Goal: Check status: Check status

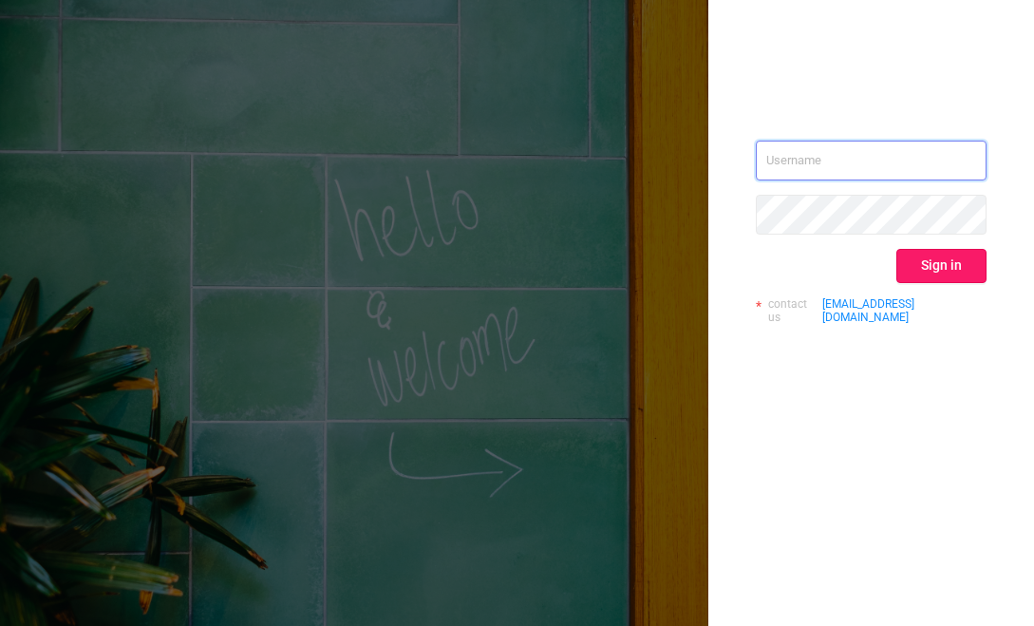
type input "[EMAIL_ADDRESS][DOMAIN_NAME]"
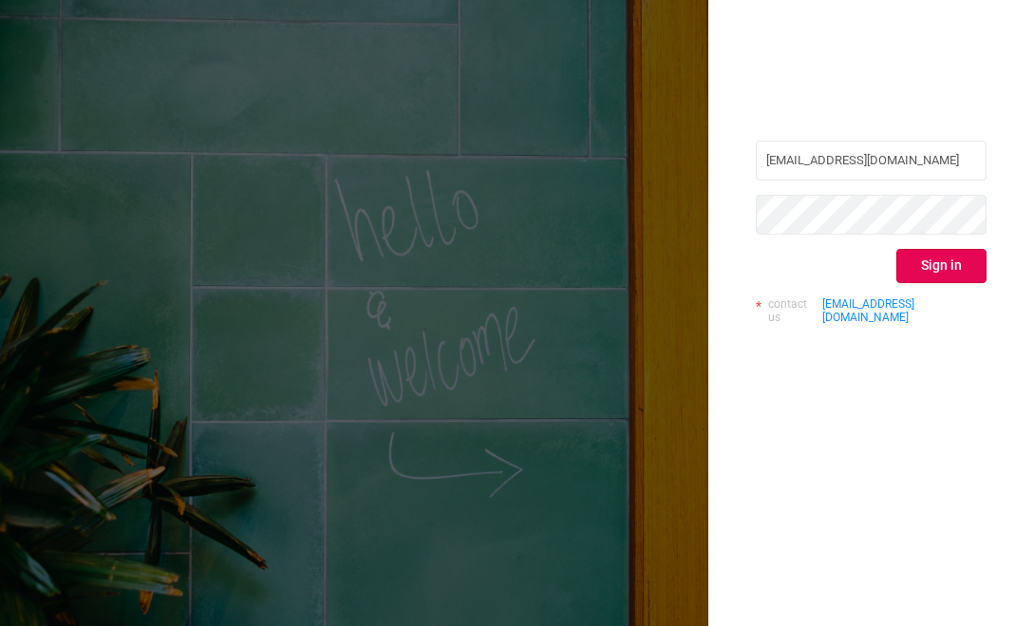
drag, startPoint x: 935, startPoint y: 264, endPoint x: 963, endPoint y: 460, distance: 198.5
click at [935, 265] on button "Sign in" at bounding box center [941, 266] width 90 height 34
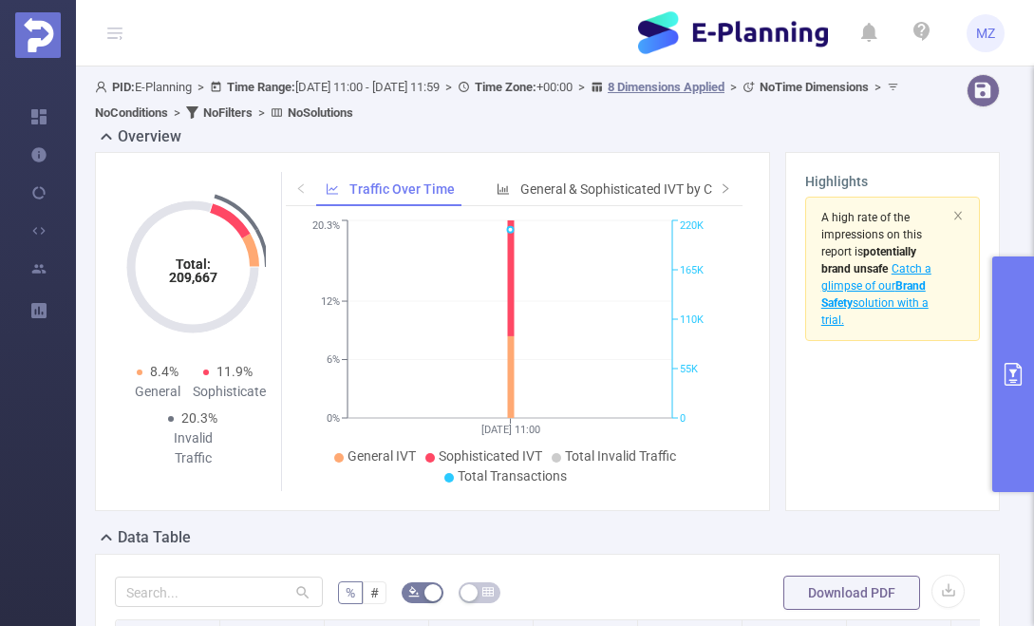
click at [1014, 306] on button "primary" at bounding box center [1013, 373] width 42 height 235
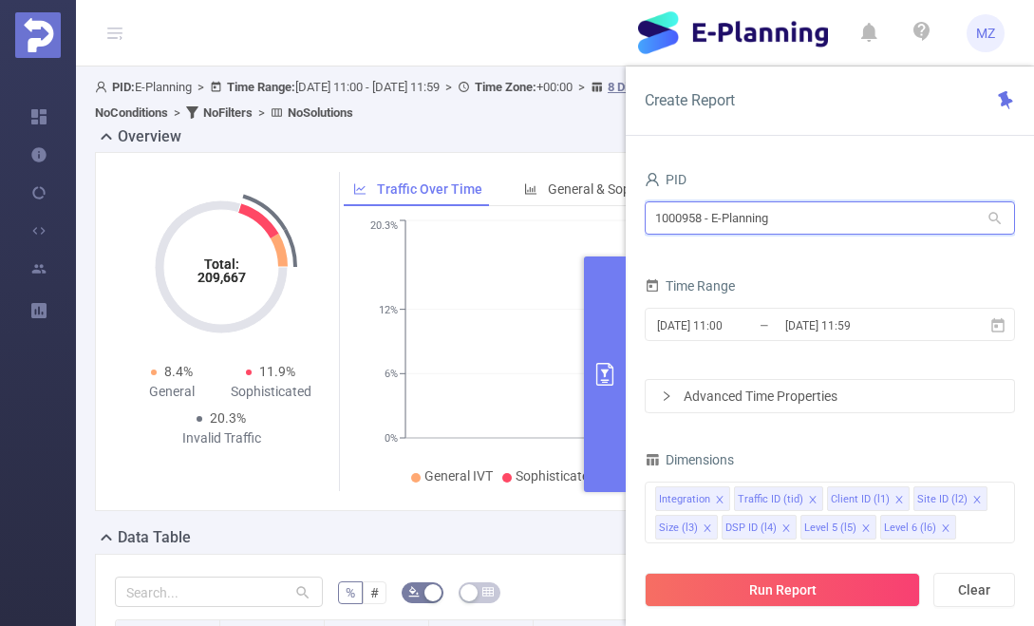
click at [743, 225] on input "1000958 - E-Planning" at bounding box center [830, 217] width 370 height 33
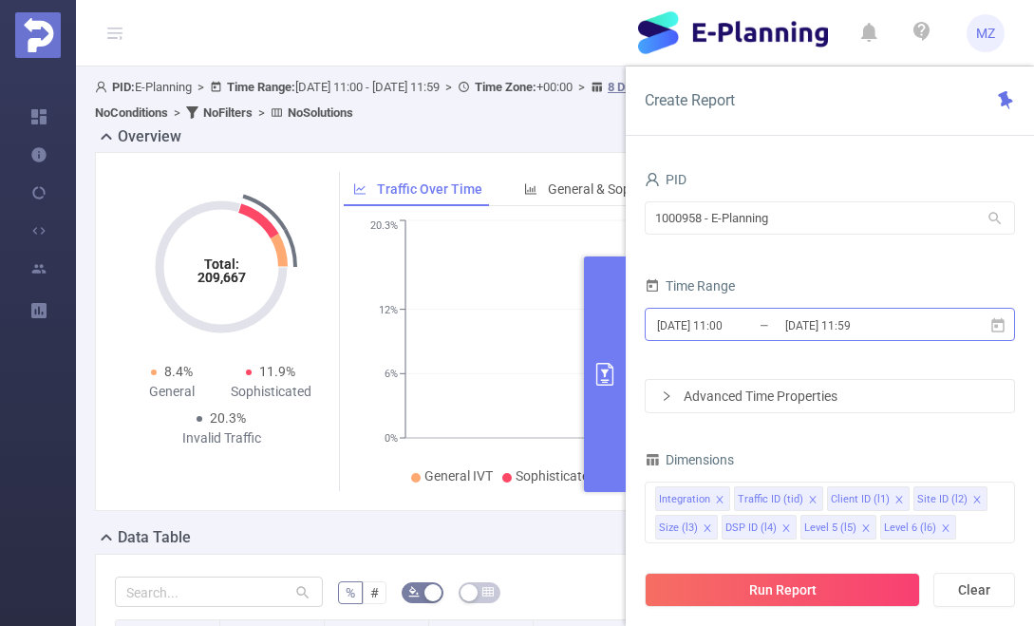
click at [750, 307] on div "[DATE] 11:00 _ [DATE] 11:59" at bounding box center [830, 326] width 370 height 45
click at [756, 327] on input "[DATE] 11:00" at bounding box center [732, 325] width 154 height 26
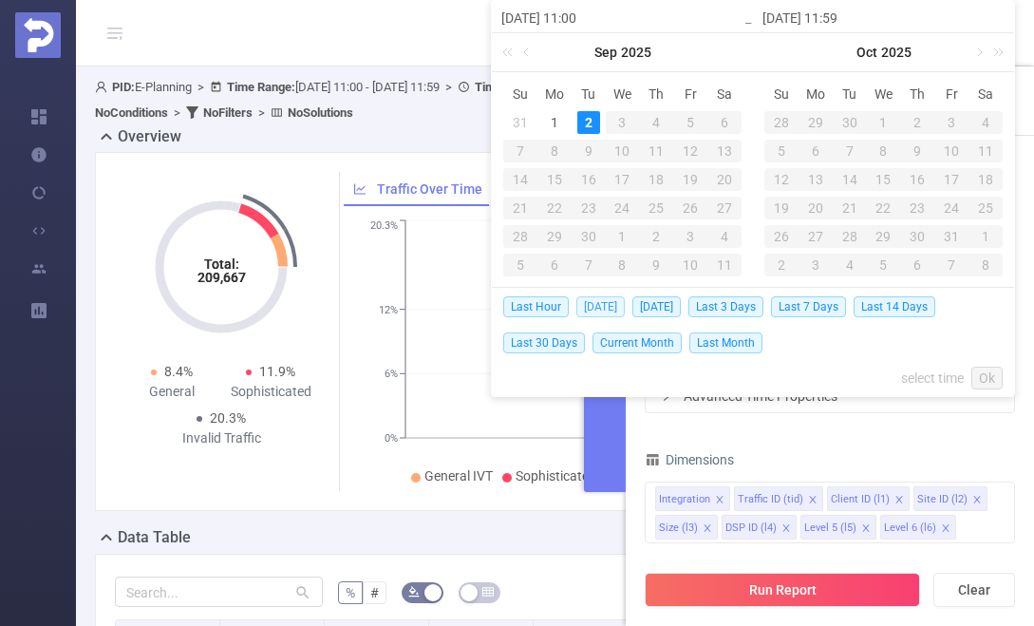
click at [589, 305] on span "[DATE]" at bounding box center [600, 306] width 48 height 21
type input "[DATE] 00:00"
type input "[DATE] 23:59"
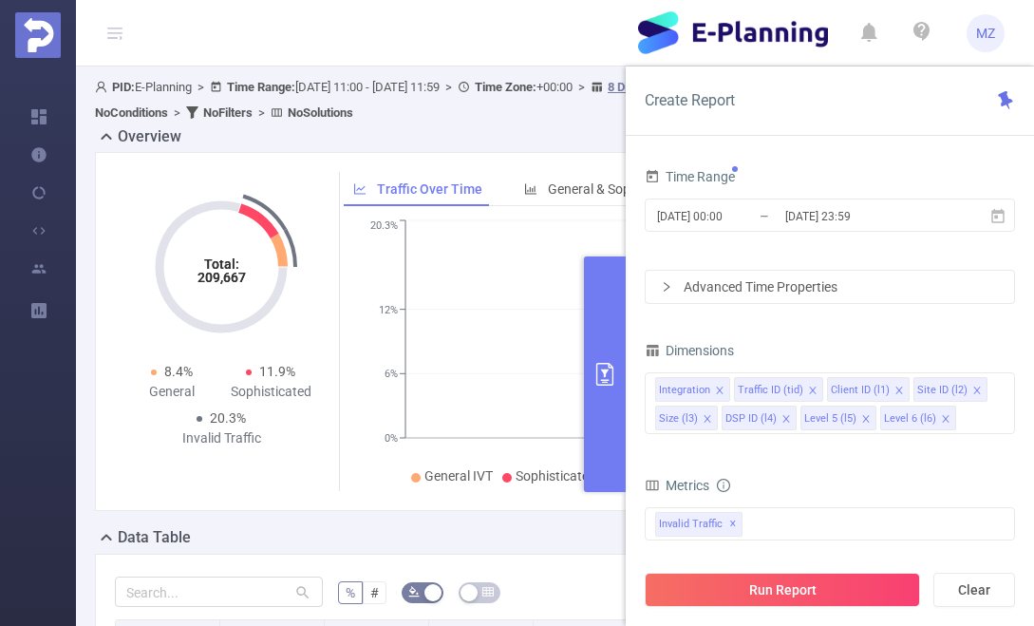
click at [742, 290] on div "Advanced Time Properties" at bounding box center [830, 287] width 368 height 32
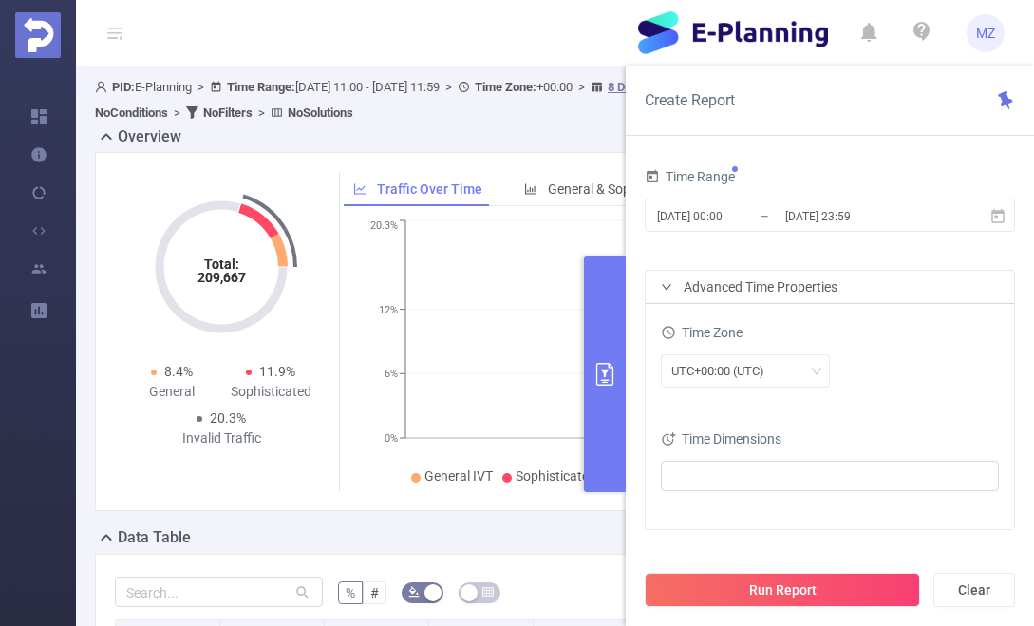
click at [742, 290] on div "Advanced Time Properties" at bounding box center [830, 287] width 368 height 32
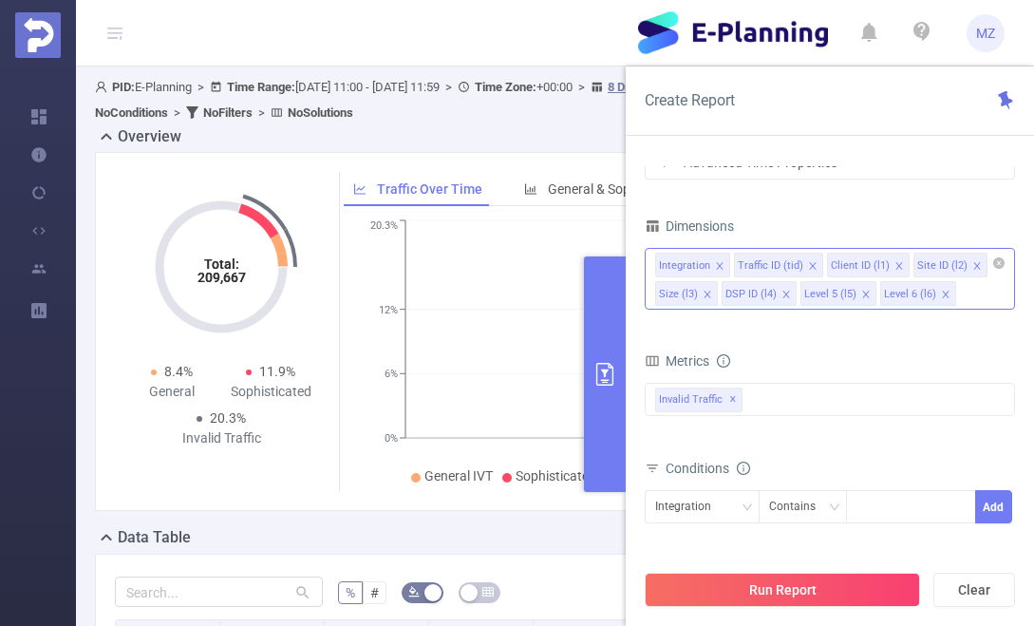
click at [942, 293] on icon "icon: close" at bounding box center [945, 294] width 7 height 7
click at [861, 294] on icon "icon: close" at bounding box center [865, 294] width 9 height 9
drag, startPoint x: 785, startPoint y: 295, endPoint x: 732, endPoint y: 300, distance: 53.4
click at [781, 296] on icon "icon: close" at bounding box center [785, 294] width 9 height 9
click at [704, 292] on icon "icon: close" at bounding box center [707, 294] width 7 height 7
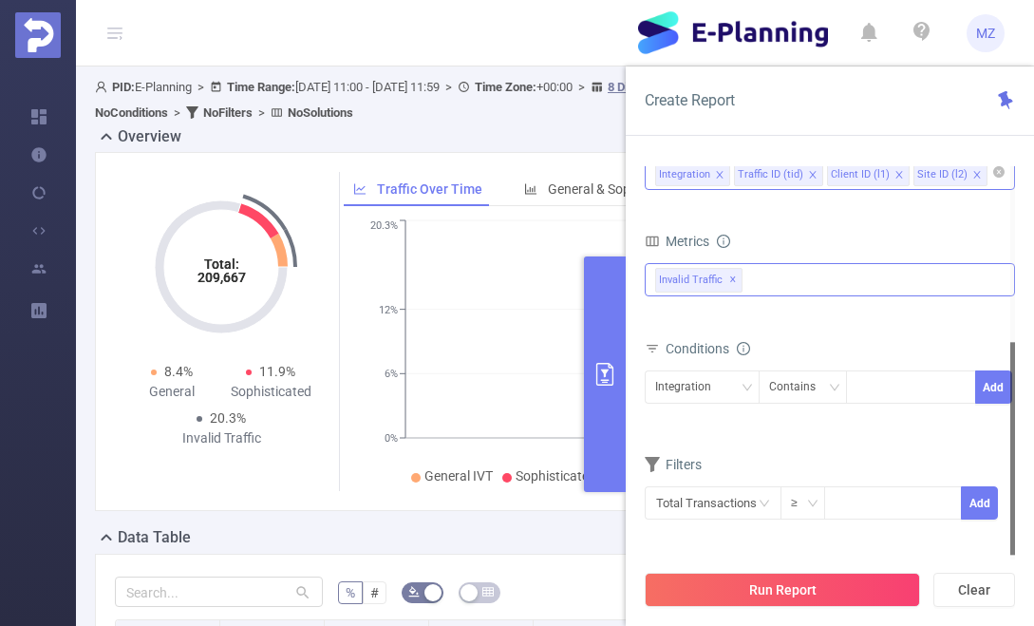
click at [787, 287] on div "Invalid Traffic ✕" at bounding box center [830, 279] width 370 height 33
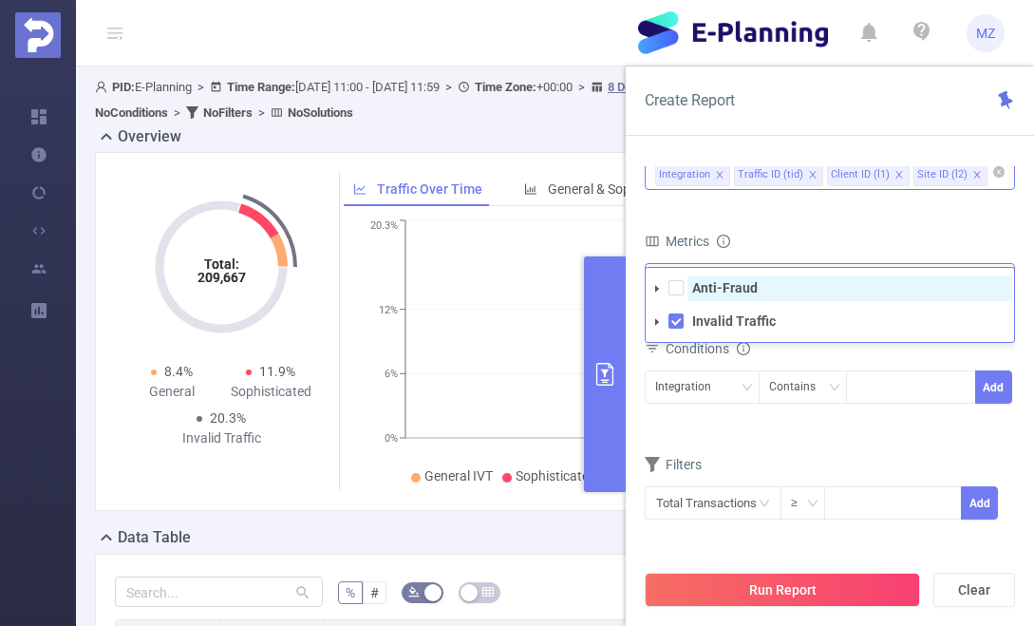
click at [725, 295] on span "Anti-Fraud" at bounding box center [849, 288] width 325 height 26
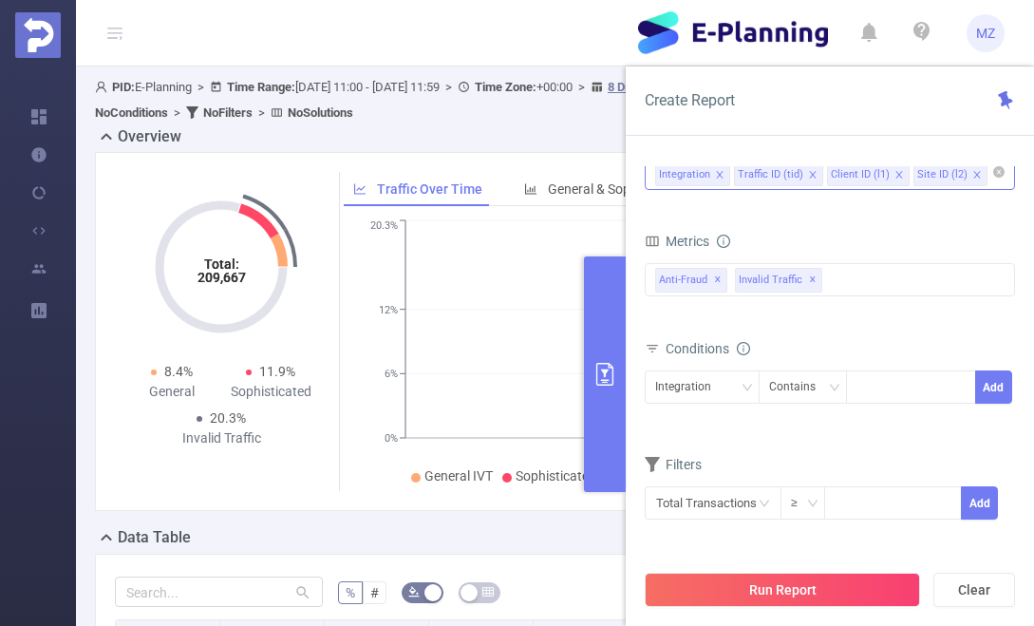
click at [787, 235] on div "Metrics" at bounding box center [830, 243] width 370 height 31
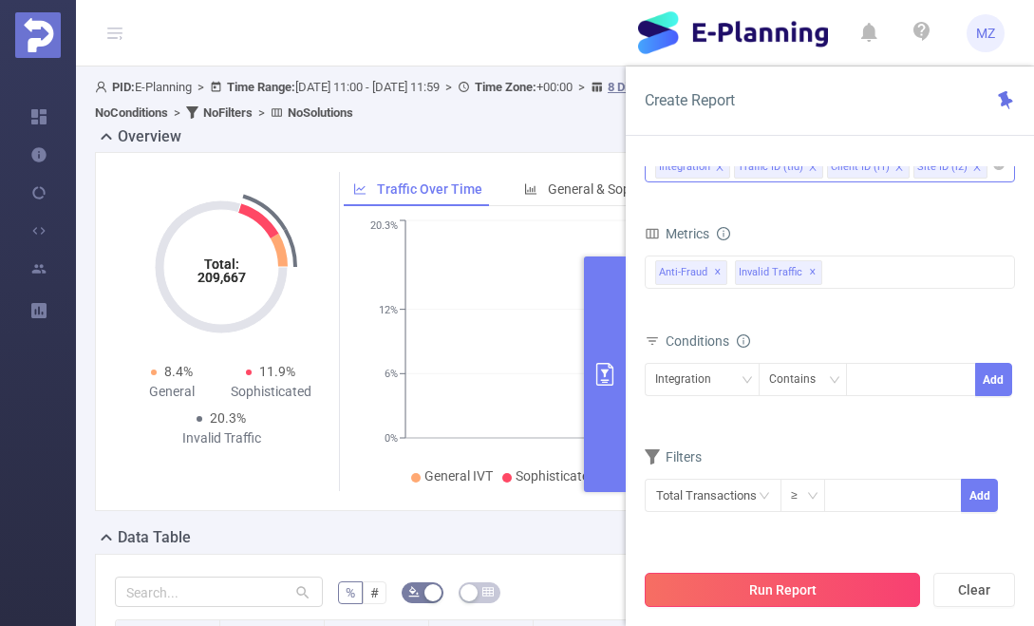
click at [804, 583] on button "Run Report" at bounding box center [782, 590] width 275 height 34
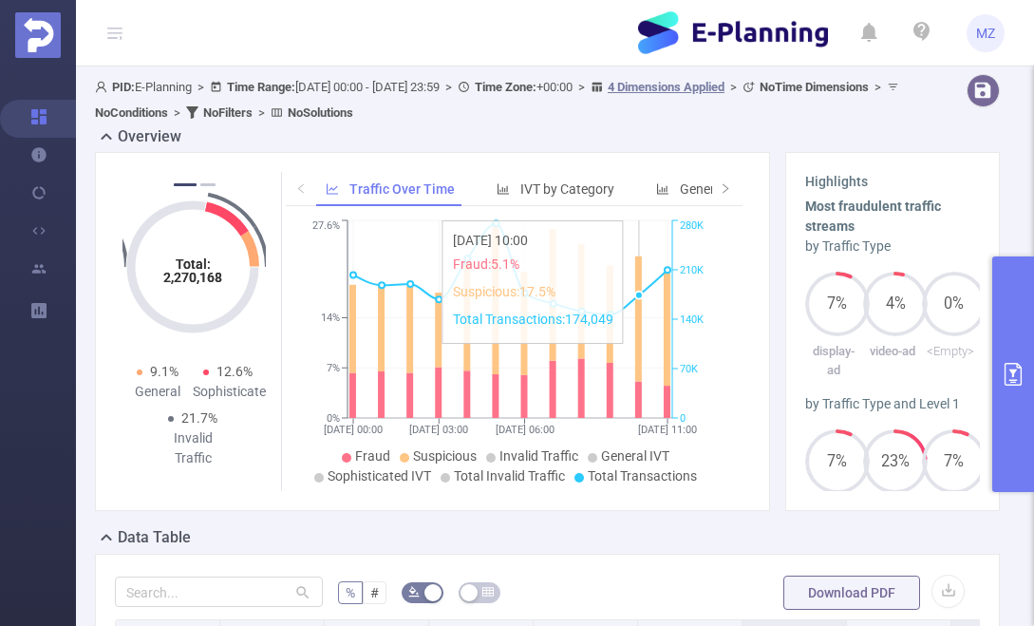
scroll to position [272, 0]
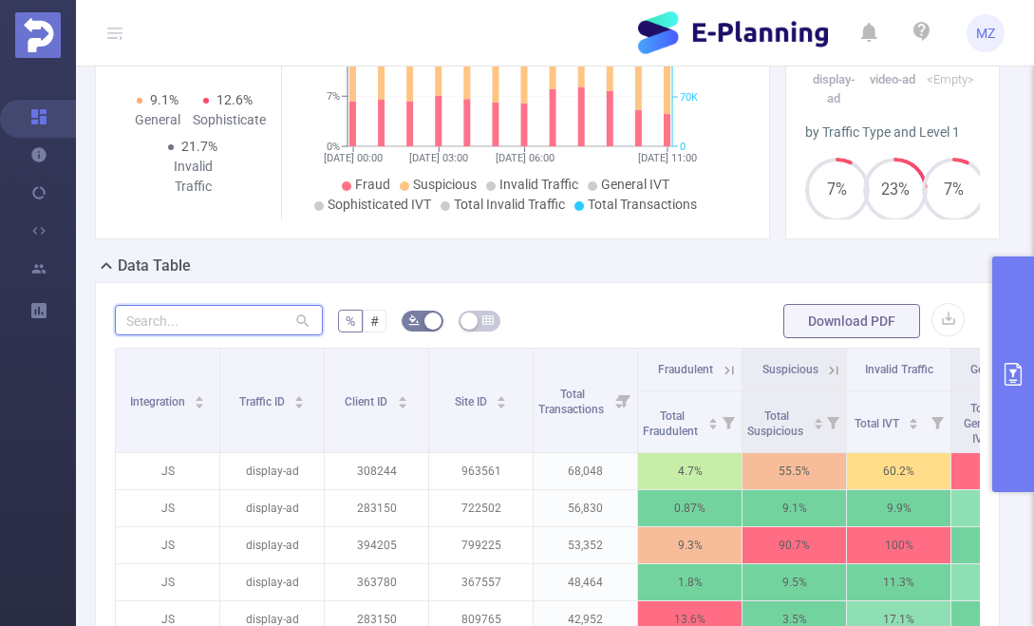
click at [227, 320] on input "text" at bounding box center [219, 320] width 208 height 30
paste input "880080"
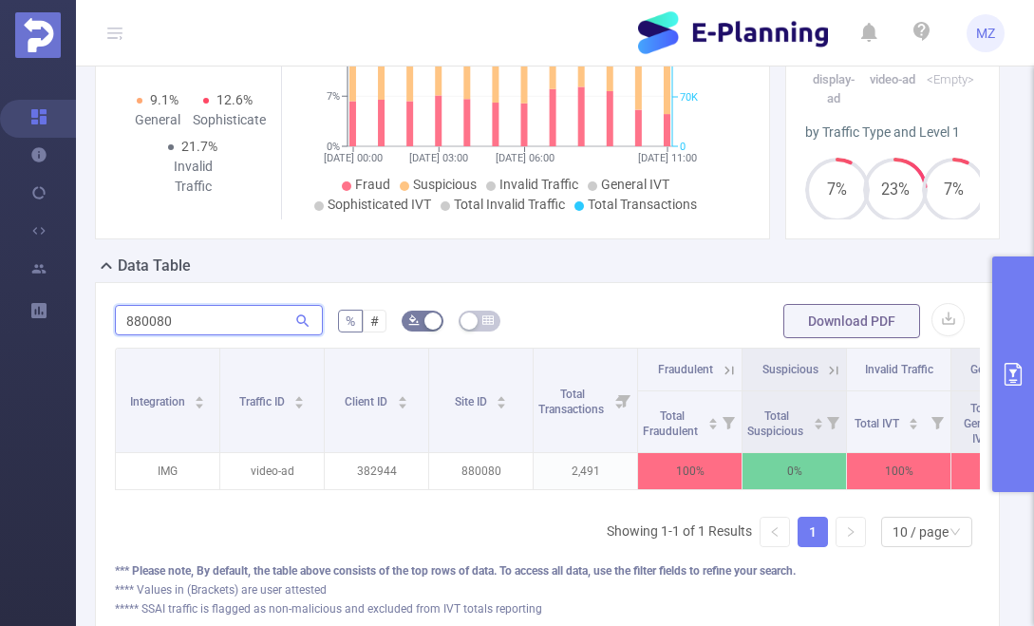
type input "880080"
